Goal: Task Accomplishment & Management: Manage account settings

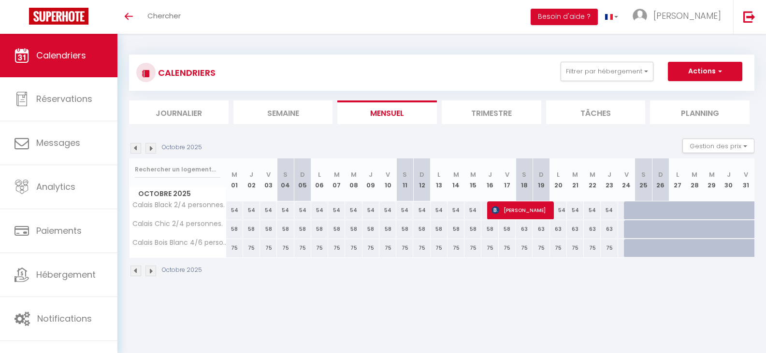
click at [135, 146] on img at bounding box center [135, 148] width 11 height 11
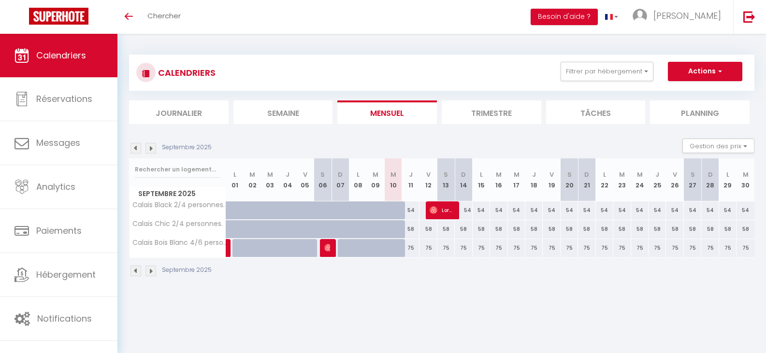
click at [138, 146] on img at bounding box center [135, 148] width 11 height 11
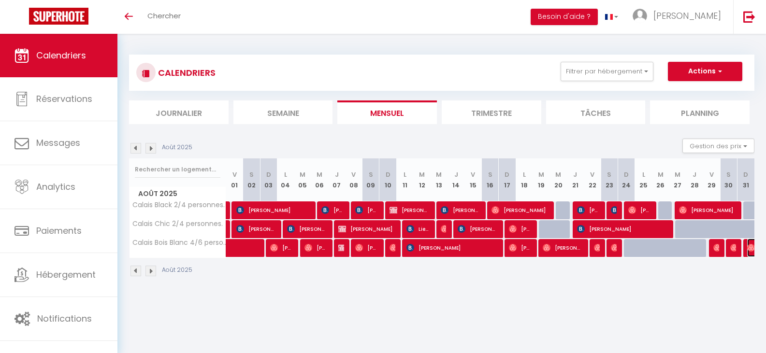
click at [749, 244] on img at bounding box center [751, 248] width 8 height 8
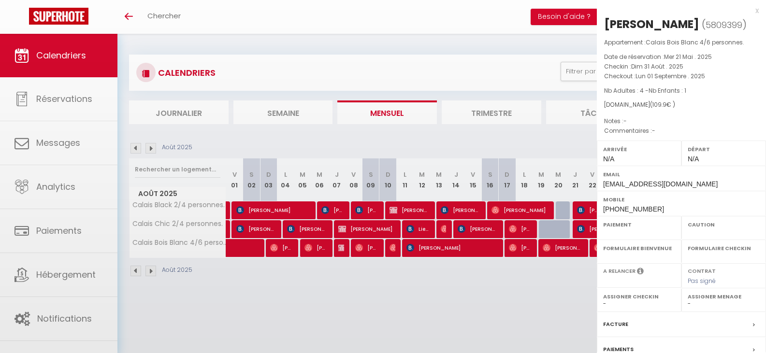
select select "OK"
select select "0"
select select "1"
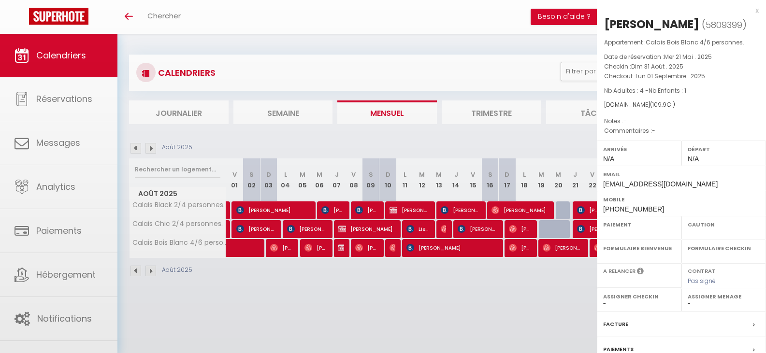
select select
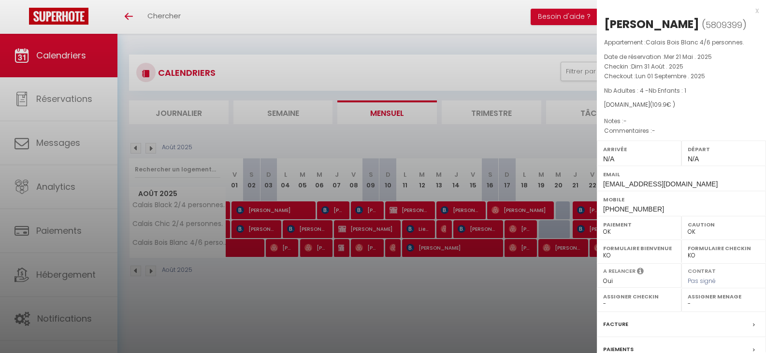
click at [577, 281] on div at bounding box center [383, 176] width 766 height 353
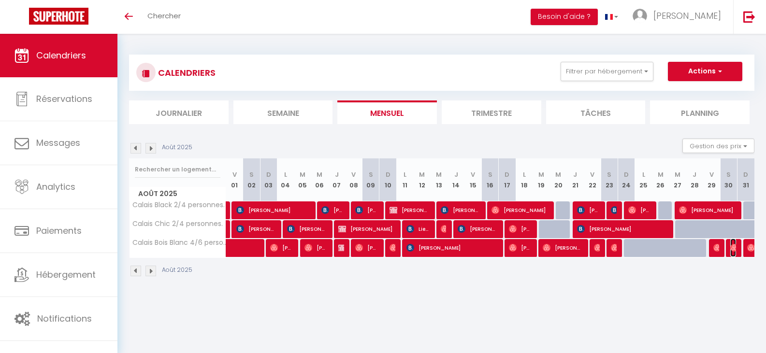
click at [733, 244] on img at bounding box center [734, 248] width 8 height 8
select select "40591"
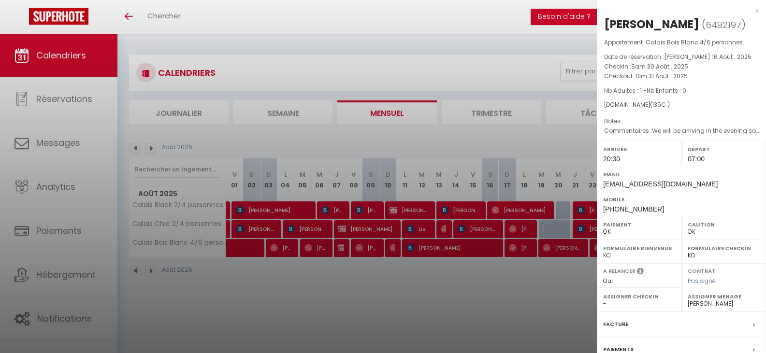
click at [509, 274] on div at bounding box center [383, 176] width 766 height 353
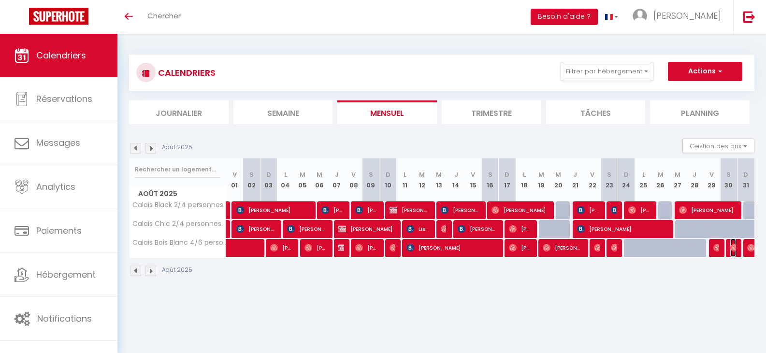
click at [735, 251] on img at bounding box center [734, 248] width 8 height 8
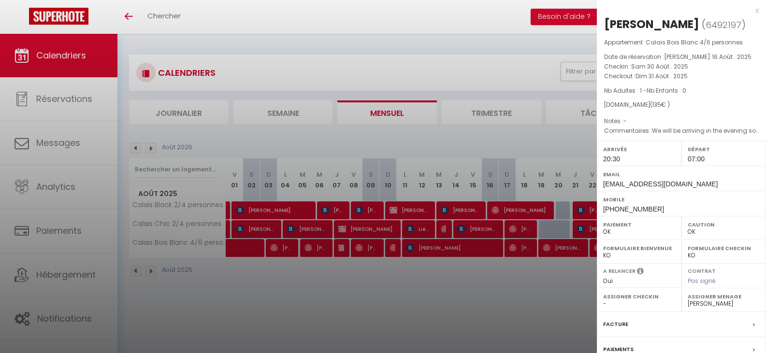
click at [527, 309] on div at bounding box center [383, 176] width 766 height 353
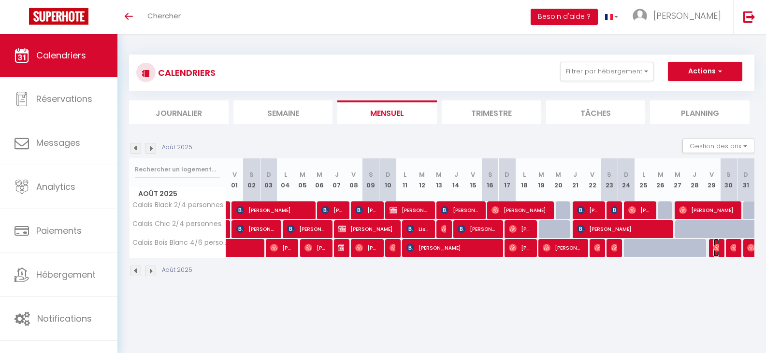
click at [717, 250] on img at bounding box center [717, 248] width 8 height 8
select select "0"
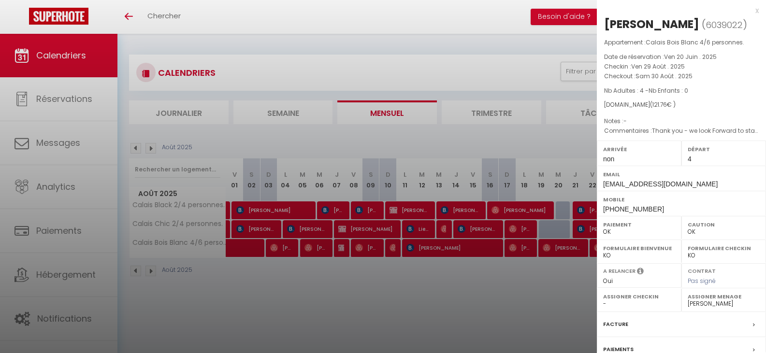
click at [565, 294] on div at bounding box center [383, 176] width 766 height 353
